Goal: Ask a question

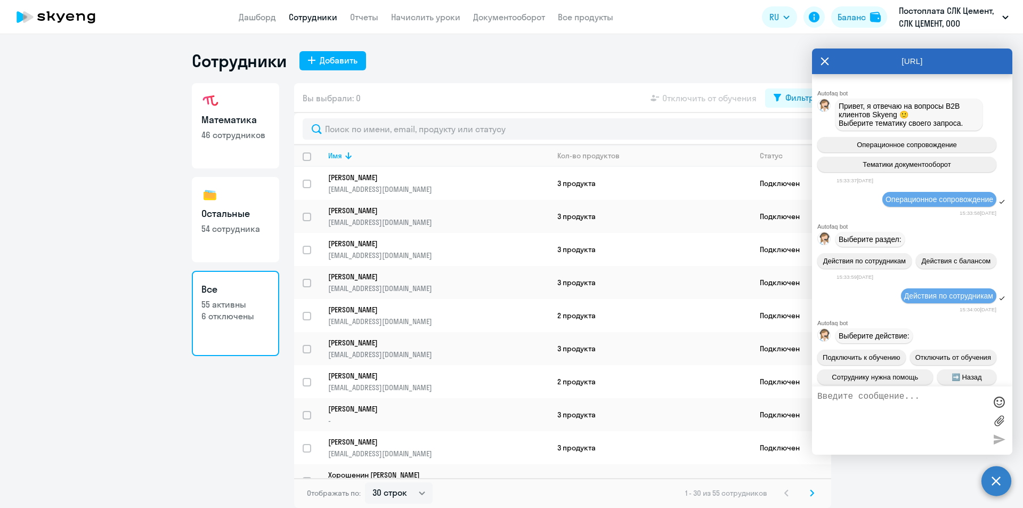
select select "30"
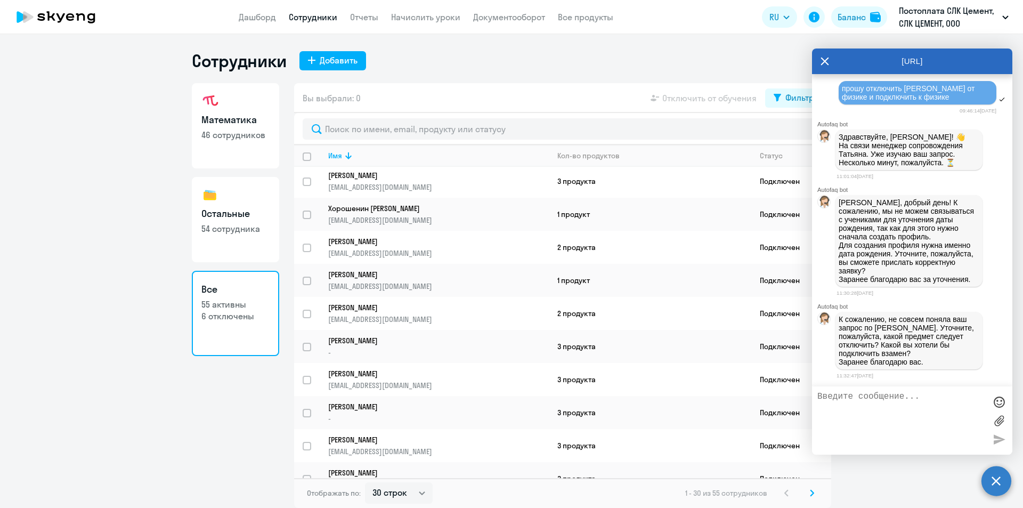
scroll to position [39231, 0]
click at [957, 101] on div "прошу отключить [PERSON_NAME] от физике и подключить к физике" at bounding box center [917, 92] width 151 height 17
drag, startPoint x: 951, startPoint y: 140, endPoint x: 840, endPoint y: 131, distance: 111.2
click at [839, 104] on div "прошу отключить [PERSON_NAME] от физике и подключить к физике" at bounding box center [918, 92] width 158 height 23
copy span "прошу отключить [PERSON_NAME] от физике и подключить к физике"
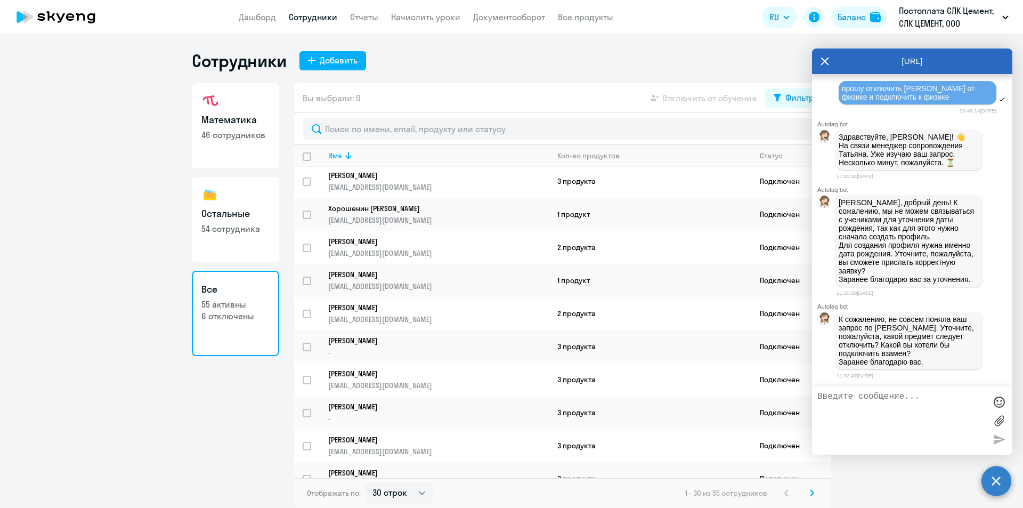
click at [832, 402] on textarea at bounding box center [901, 421] width 168 height 58
paste textarea "прошу отключить [PERSON_NAME] от физике и подключить к физике"
drag, startPoint x: 915, startPoint y: 416, endPoint x: 883, endPoint y: 419, distance: 31.7
click at [883, 419] on textarea "прошу прощения, прошу отключить [PERSON_NAME] от физике и подключить к физике" at bounding box center [901, 421] width 168 height 58
type textarea "прошу прощения, прошу отключить [PERSON_NAME] от физике и подключить к химии"
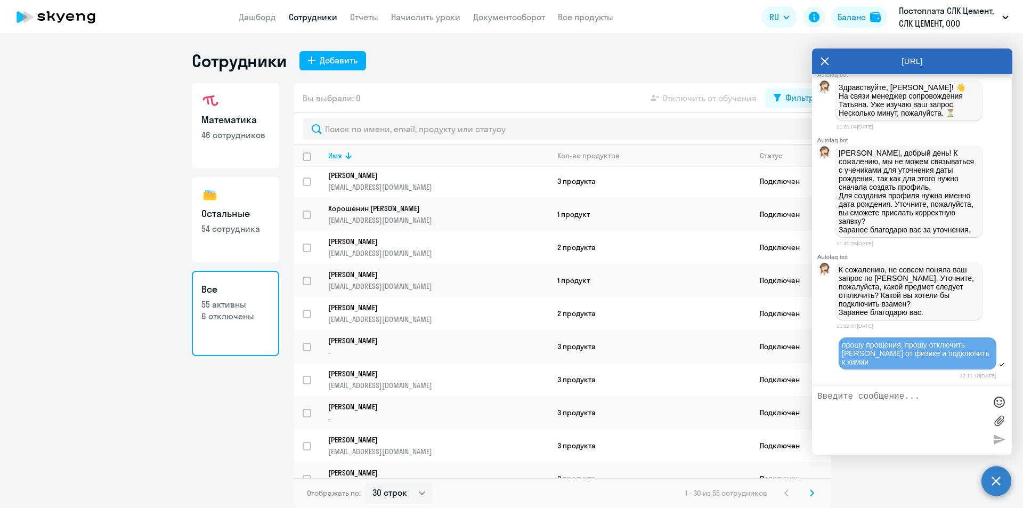
scroll to position [39334, 0]
click at [939, 348] on span "прошу прощения, прошу отключить [PERSON_NAME] от физике и подключить к химии" at bounding box center [917, 353] width 150 height 26
drag, startPoint x: 921, startPoint y: 363, endPoint x: 905, endPoint y: 360, distance: 15.8
click at [905, 360] on div "прошу прощения, прошу отключить [PERSON_NAME] от физике и подключить к химии" at bounding box center [917, 353] width 151 height 26
click at [870, 398] on textarea at bounding box center [901, 421] width 168 height 58
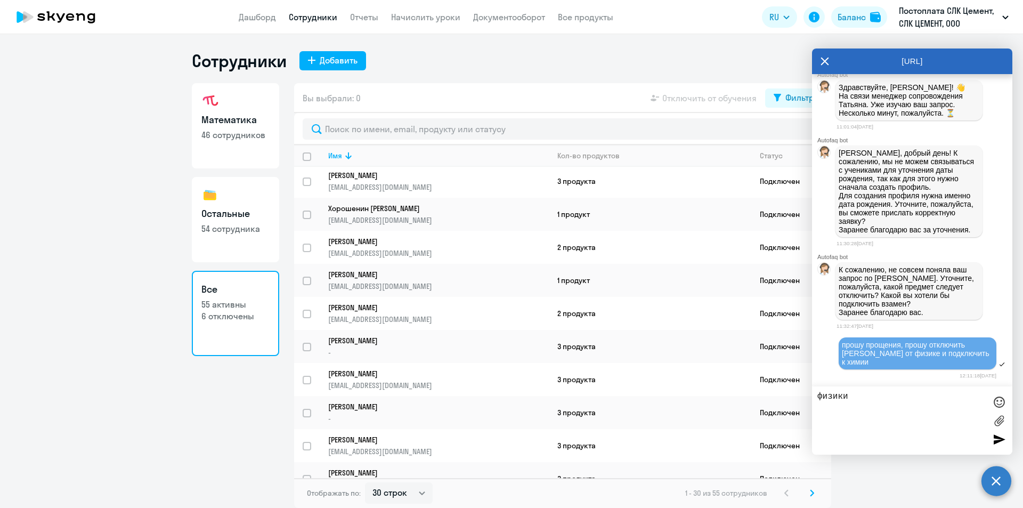
type textarea "физики*"
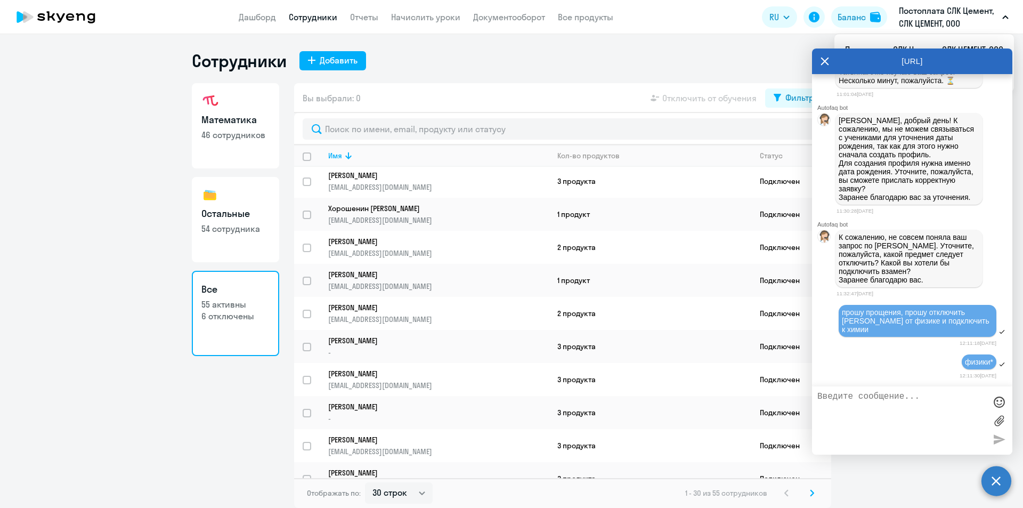
scroll to position [38940, 0]
